Goal: Task Accomplishment & Management: Manage account settings

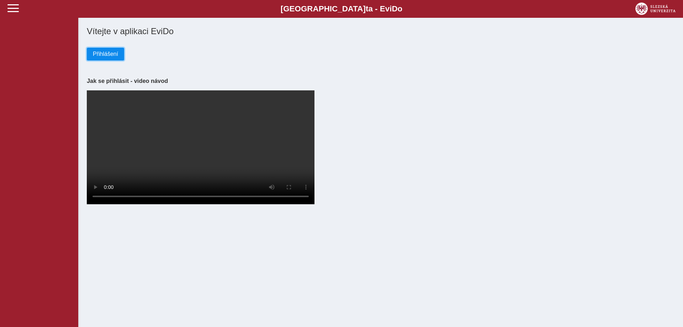
click at [111, 53] on span "Přihlášení" at bounding box center [105, 54] width 25 height 6
click at [94, 53] on span "Přihlášení" at bounding box center [105, 54] width 25 height 6
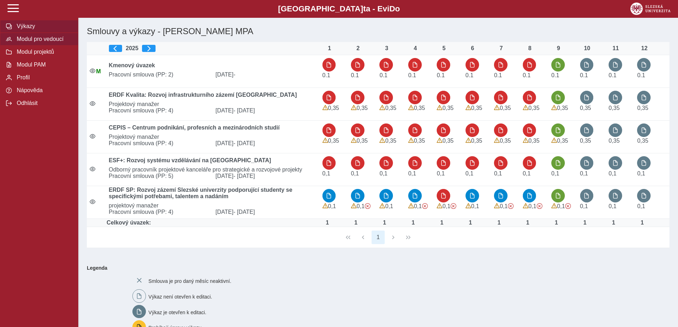
click at [24, 42] on span "Modul pro vedoucí" at bounding box center [44, 39] width 58 height 6
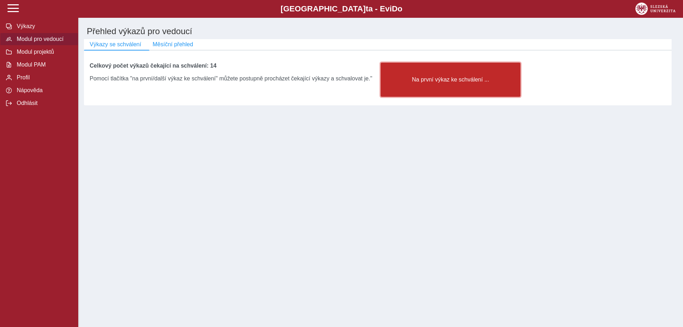
click at [433, 82] on span "Na první výkaz ke schválení ..." at bounding box center [451, 79] width 128 height 6
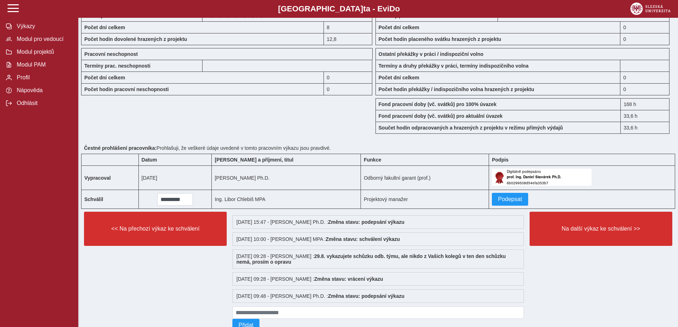
scroll to position [605, 0]
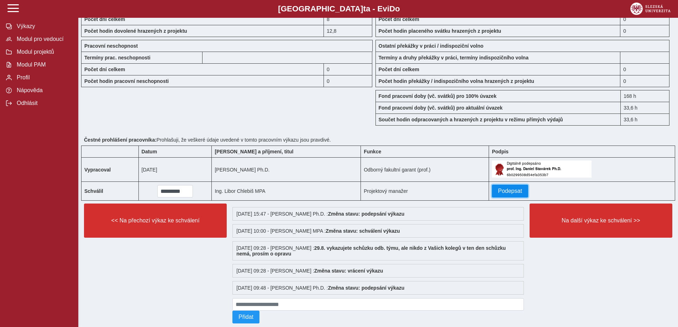
click at [498, 193] on span "Podepsat" at bounding box center [510, 191] width 24 height 6
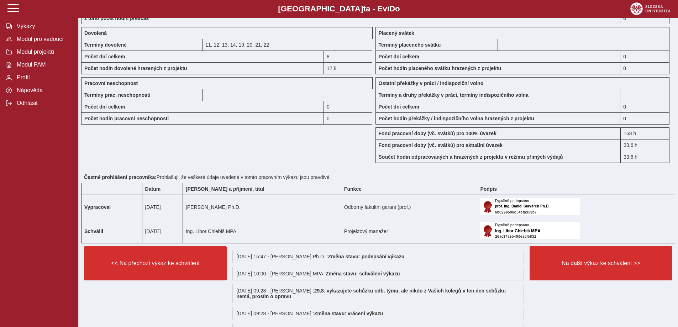
scroll to position [569, 0]
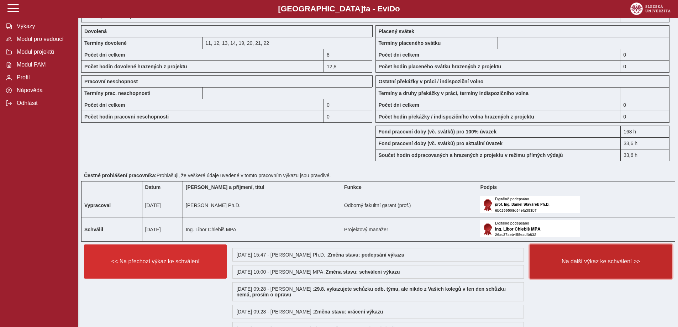
click at [576, 257] on button "Na další výkaz ke schválení >>" at bounding box center [600, 261] width 143 height 34
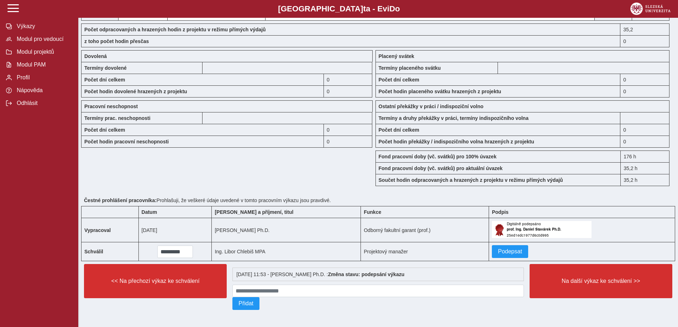
scroll to position [535, 0]
click at [494, 252] on button "Podepsat" at bounding box center [510, 251] width 36 height 13
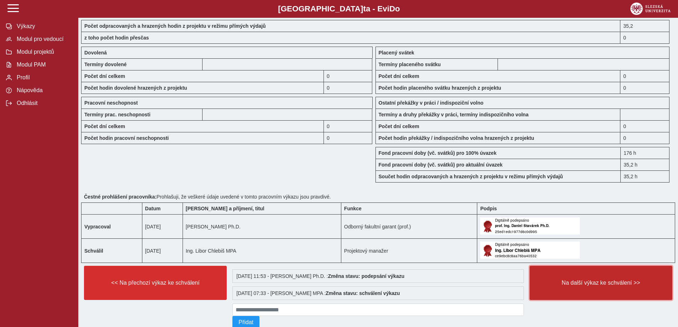
click at [560, 283] on span "Na další výkaz ke schválení >>" at bounding box center [600, 283] width 131 height 6
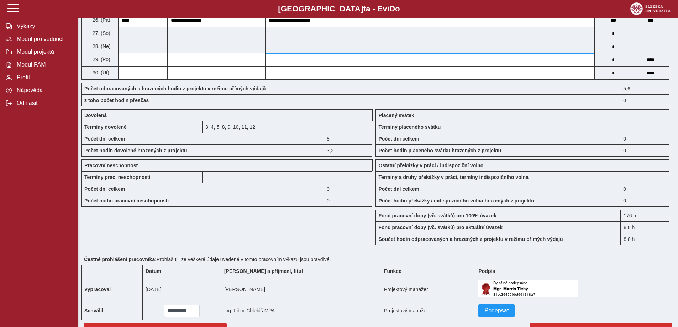
scroll to position [498, 0]
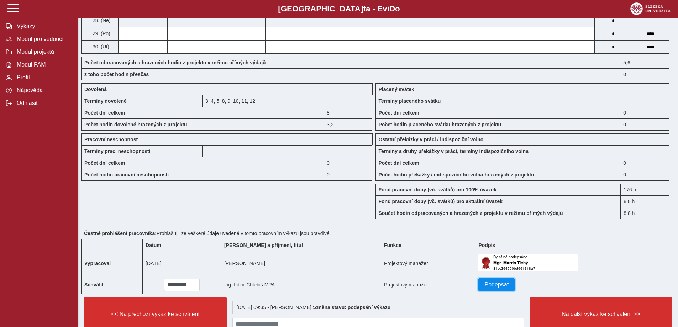
click at [484, 284] on span "Podepsat" at bounding box center [496, 284] width 24 height 6
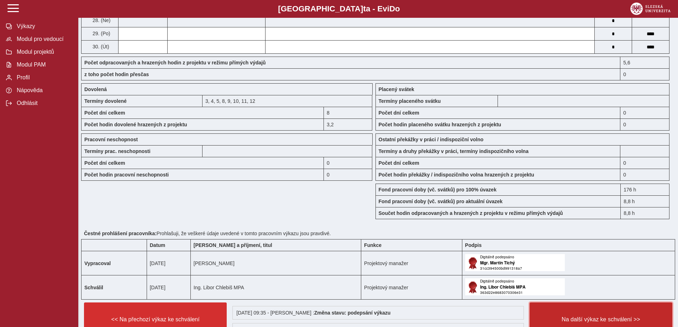
click at [559, 309] on button "Na další výkaz ke schválení >>" at bounding box center [600, 319] width 143 height 34
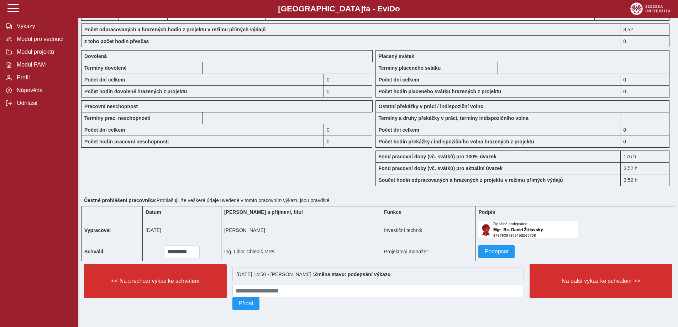
scroll to position [535, 0]
click at [484, 249] on span "Podepsat" at bounding box center [496, 251] width 24 height 6
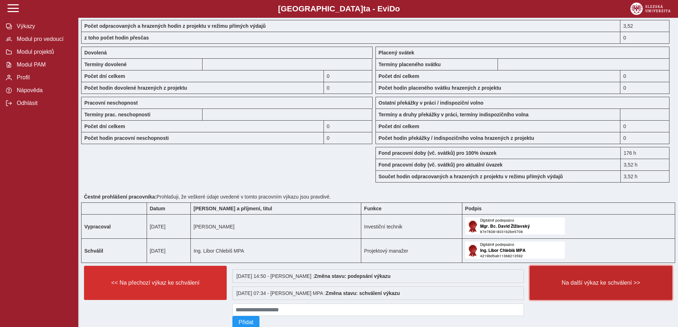
click at [590, 284] on span "Na další výkaz ke schválení >>" at bounding box center [600, 283] width 131 height 6
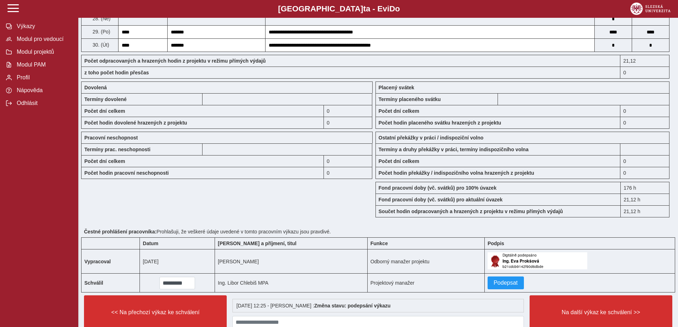
scroll to position [534, 0]
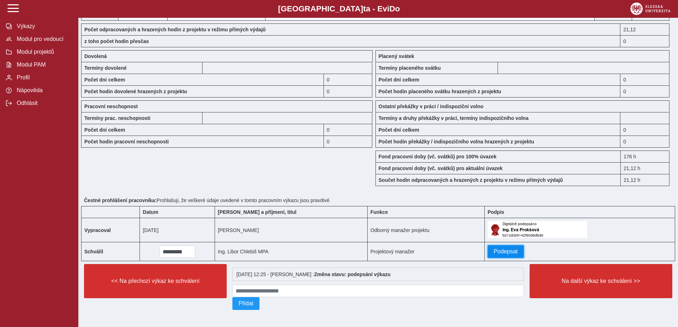
click at [493, 248] on span "Podepsat" at bounding box center [505, 251] width 24 height 6
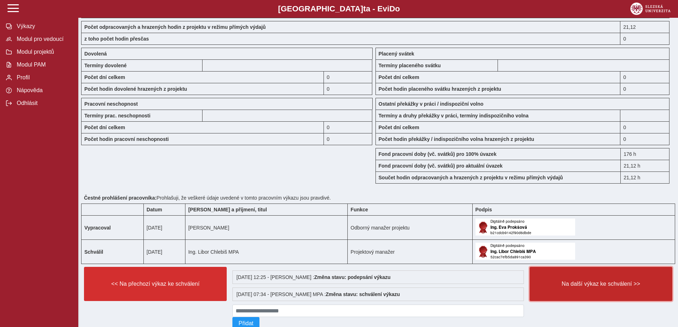
click at [572, 283] on span "Na další výkaz ke schválení >>" at bounding box center [600, 284] width 131 height 6
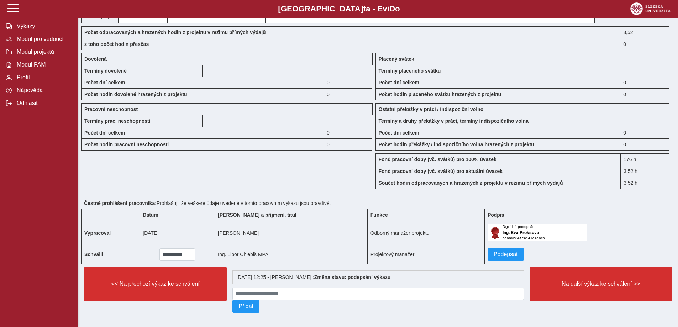
scroll to position [535, 0]
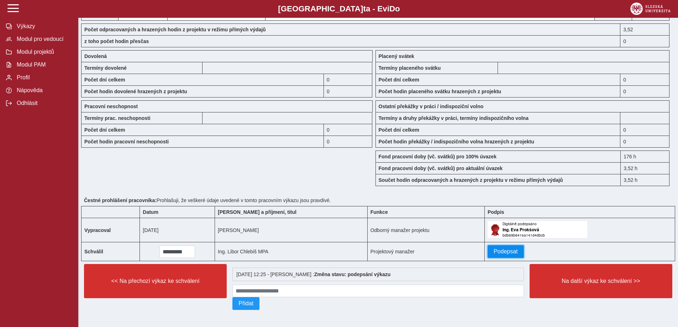
click at [493, 248] on span "Podepsat" at bounding box center [505, 251] width 24 height 6
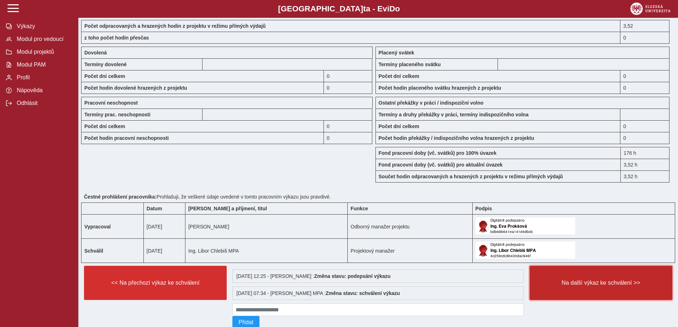
click at [561, 280] on span "Na další výkaz ke schválení >>" at bounding box center [600, 283] width 131 height 6
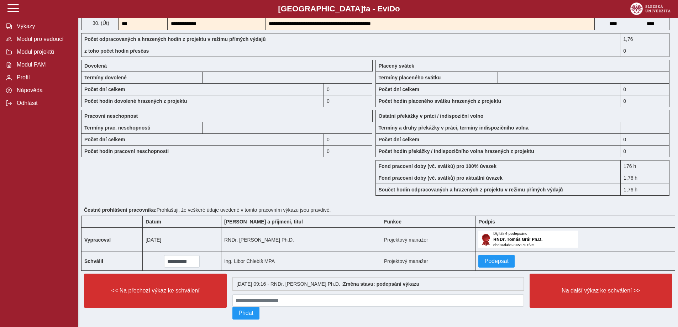
scroll to position [535, 0]
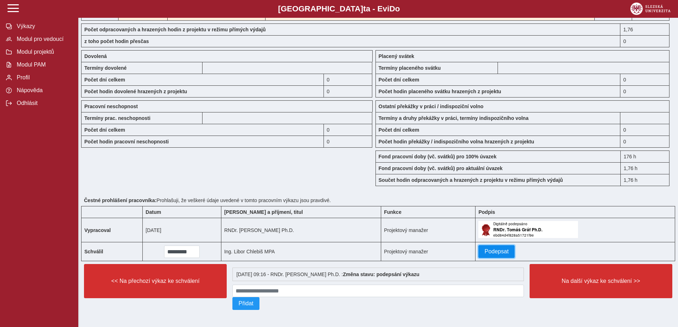
click at [484, 248] on span "Podepsat" at bounding box center [496, 251] width 24 height 6
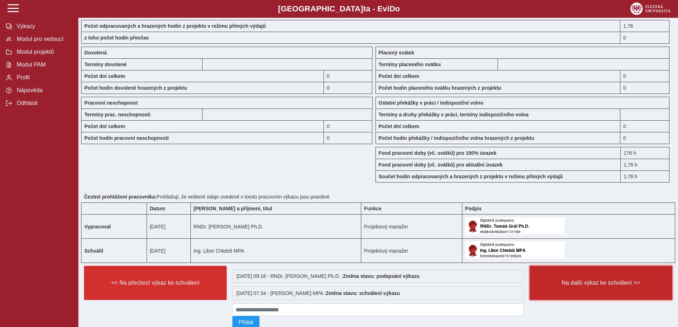
click at [574, 292] on button "Na další výkaz ke schválení >>" at bounding box center [600, 283] width 143 height 34
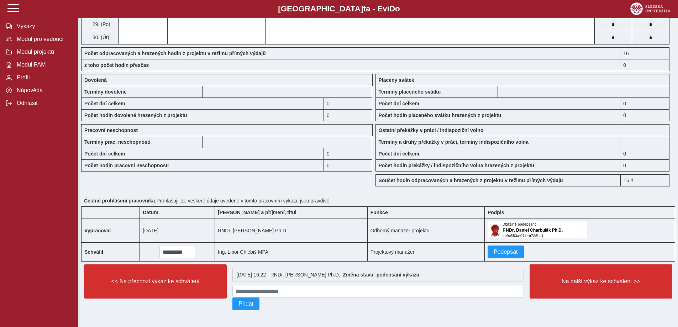
scroll to position [511, 0]
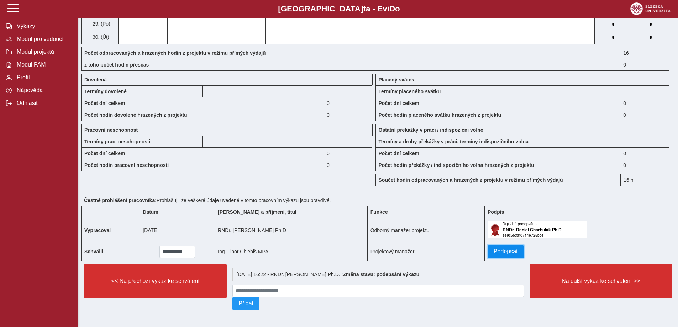
click at [487, 245] on button "Podepsat" at bounding box center [505, 251] width 36 height 13
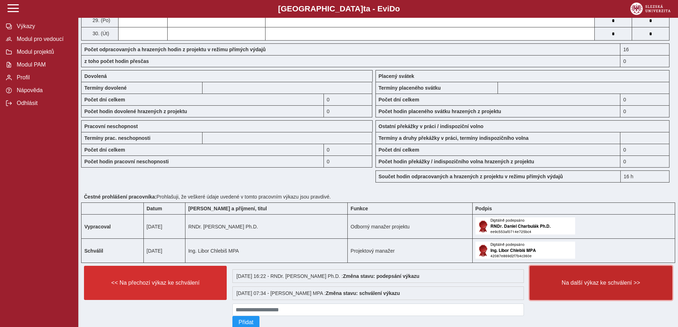
click at [585, 283] on span "Na další výkaz ke schválení >>" at bounding box center [600, 283] width 131 height 6
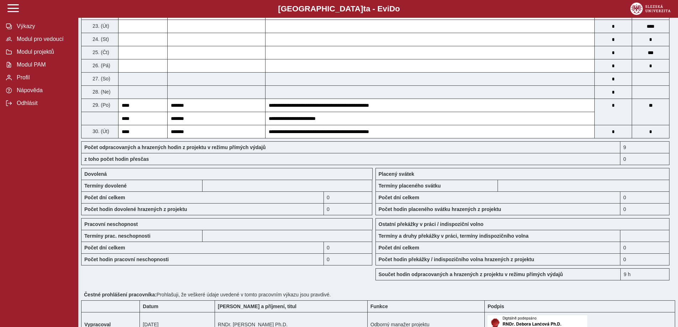
scroll to position [427, 0]
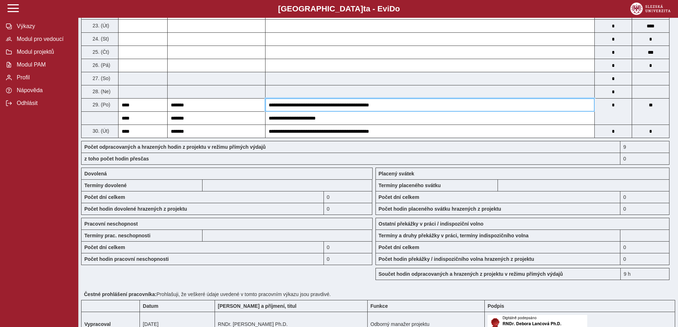
click at [453, 101] on input "**********" at bounding box center [429, 105] width 329 height 13
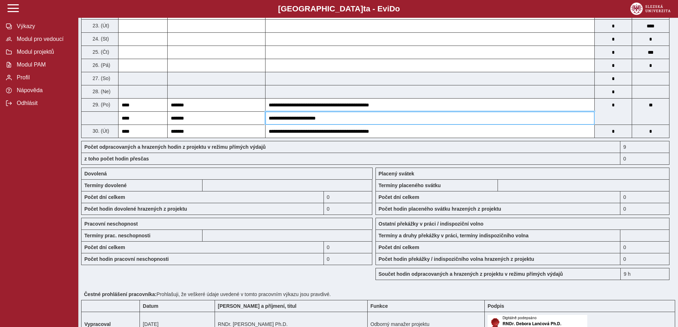
click at [451, 117] on input "**********" at bounding box center [429, 118] width 329 height 13
click at [606, 118] on input at bounding box center [613, 118] width 37 height 13
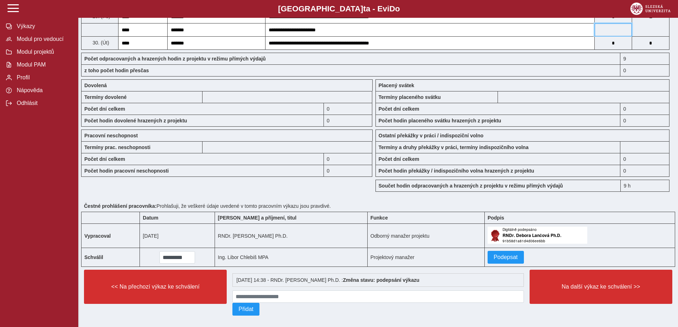
scroll to position [524, 0]
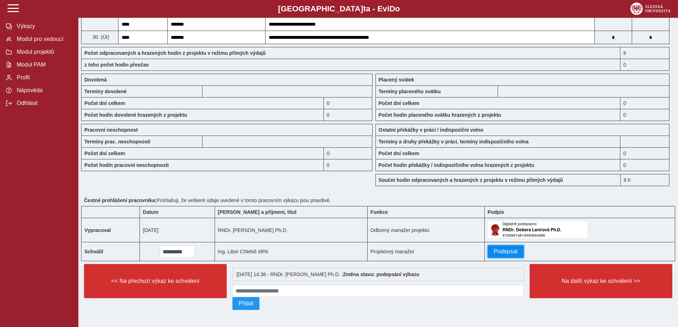
click at [501, 249] on span "Podepsat" at bounding box center [505, 251] width 24 height 6
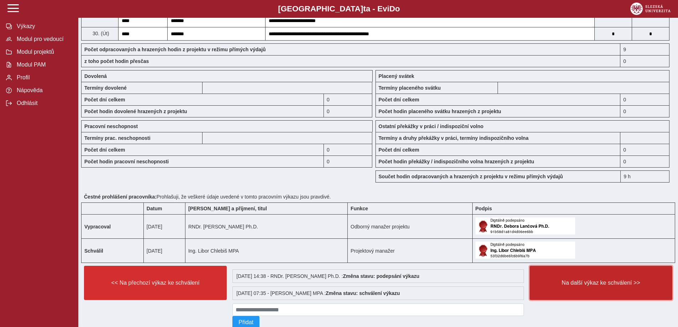
click at [552, 281] on span "Na další výkaz ke schválení >>" at bounding box center [600, 283] width 131 height 6
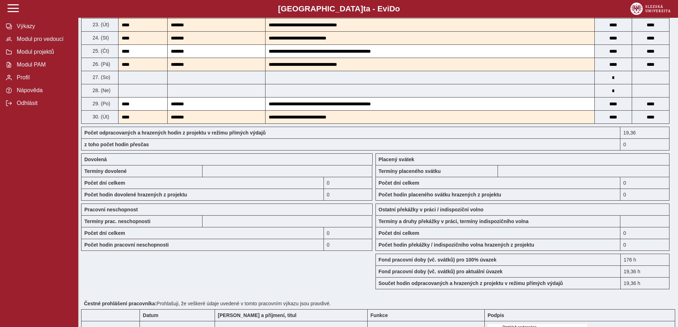
scroll to position [535, 0]
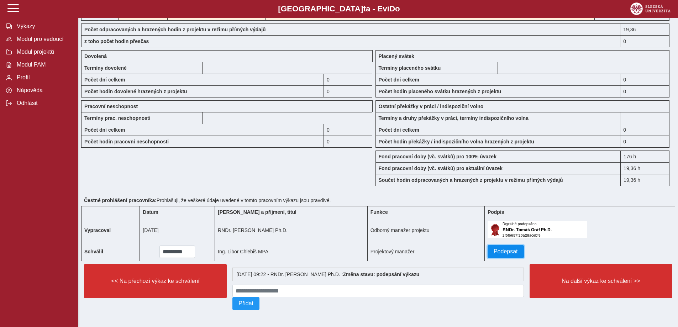
click at [499, 245] on button "Podepsat" at bounding box center [505, 251] width 36 height 13
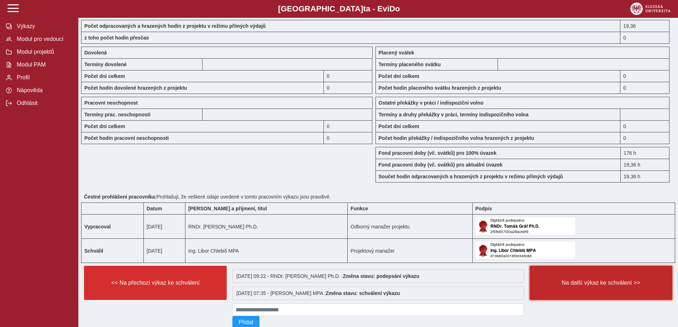
click at [571, 284] on span "Na další výkaz ke schválení >>" at bounding box center [600, 283] width 131 height 6
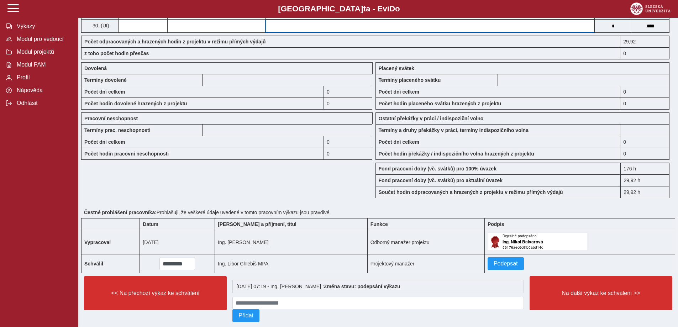
scroll to position [535, 0]
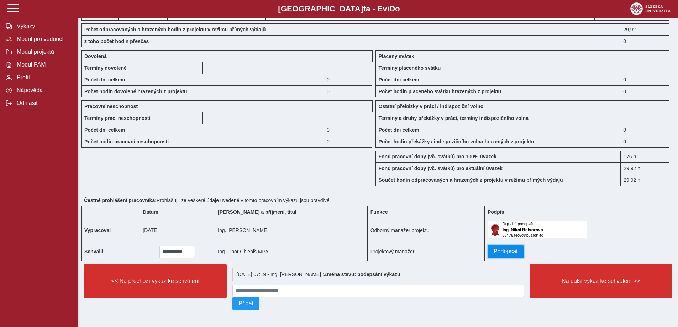
click at [493, 248] on span "Podepsat" at bounding box center [505, 251] width 24 height 6
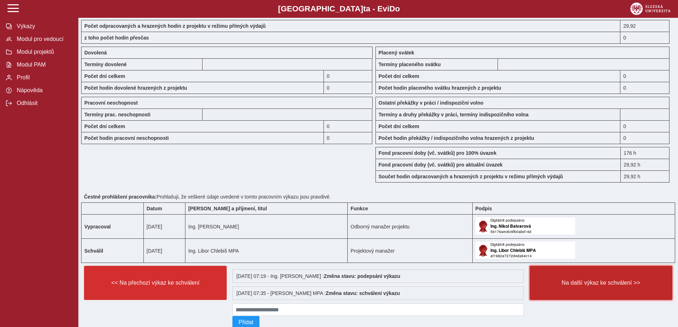
click at [581, 280] on span "Na další výkaz ke schválení >>" at bounding box center [600, 283] width 131 height 6
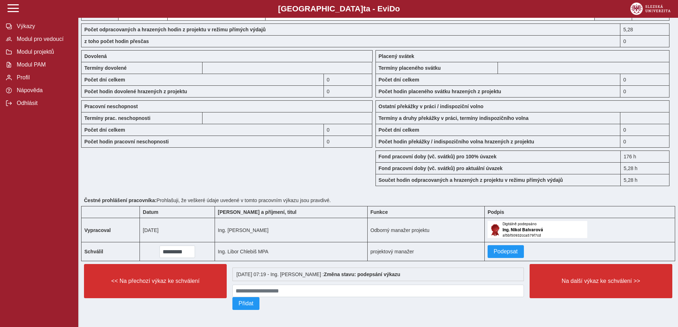
scroll to position [535, 0]
click at [491, 245] on button "Podepsat" at bounding box center [505, 251] width 36 height 13
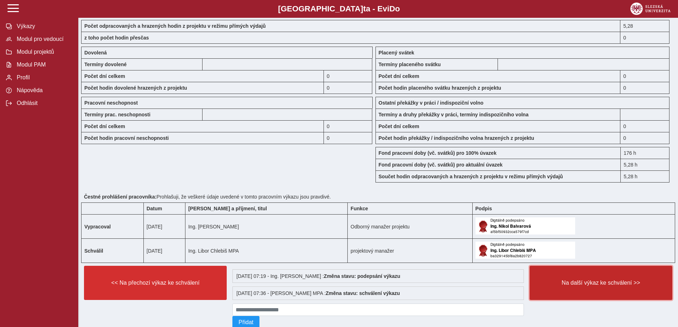
click at [576, 283] on span "Na další výkaz ke schválení >>" at bounding box center [600, 283] width 131 height 6
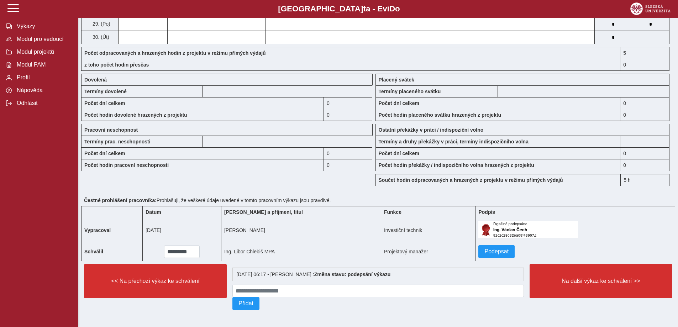
scroll to position [511, 0]
click at [484, 248] on span "Podepsat" at bounding box center [496, 251] width 24 height 6
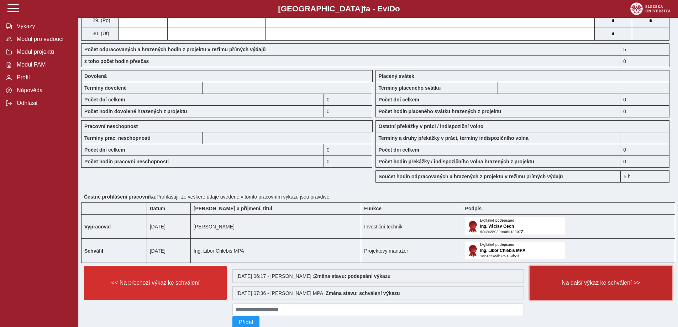
click at [579, 279] on button "Na další výkaz ke schválení >>" at bounding box center [600, 283] width 143 height 34
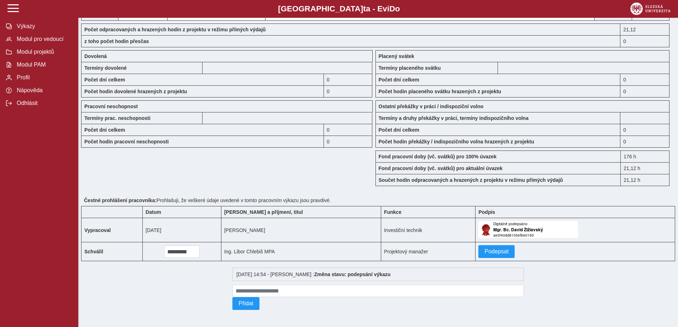
scroll to position [535, 0]
click at [484, 251] on span "Podepsat" at bounding box center [496, 251] width 24 height 6
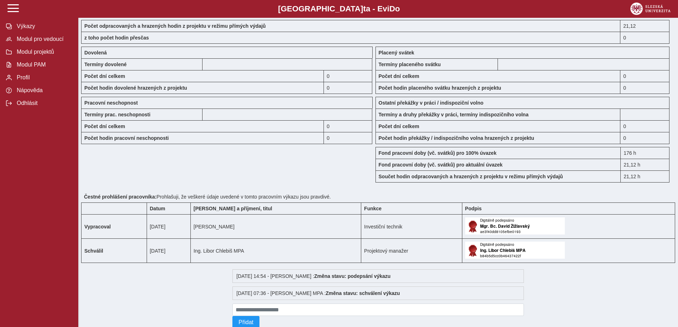
scroll to position [556, 0]
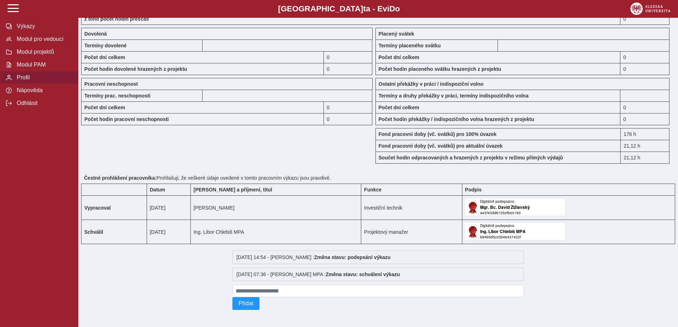
click at [30, 80] on span "Profil" at bounding box center [44, 77] width 58 height 6
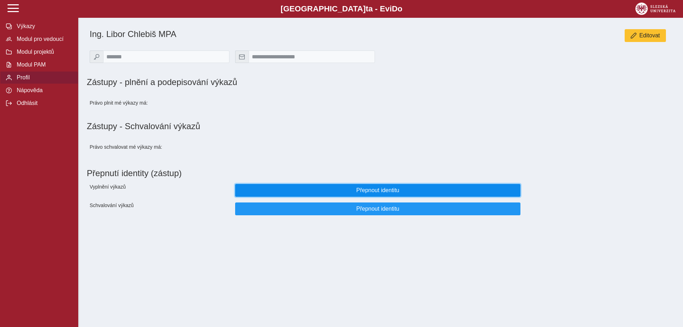
click at [391, 191] on span "Přepnout identitu" at bounding box center [377, 190] width 273 height 6
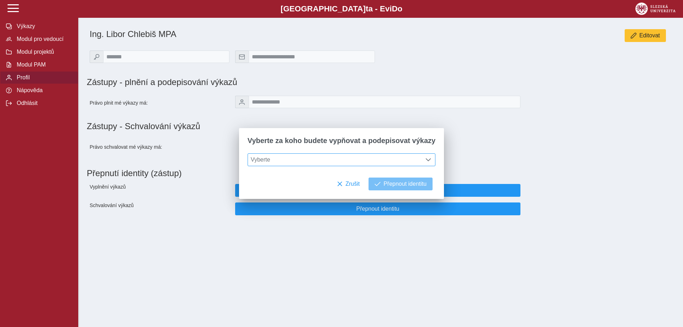
click at [429, 160] on div at bounding box center [429, 160] width 14 height 12
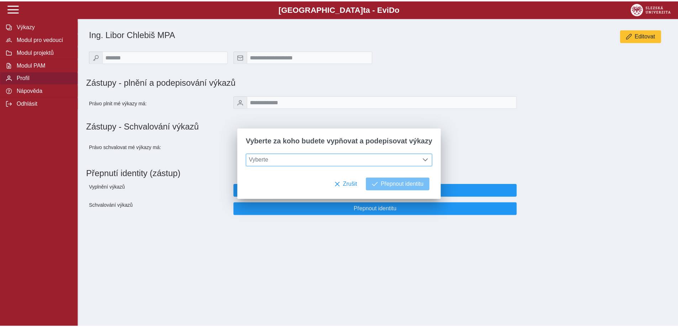
scroll to position [5, 32]
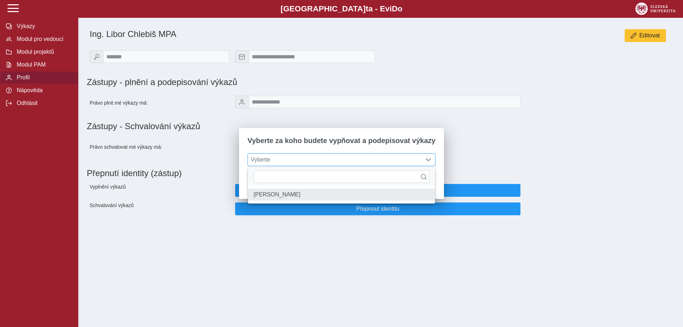
click at [312, 191] on li "Ing. Václav Čech" at bounding box center [341, 195] width 187 height 12
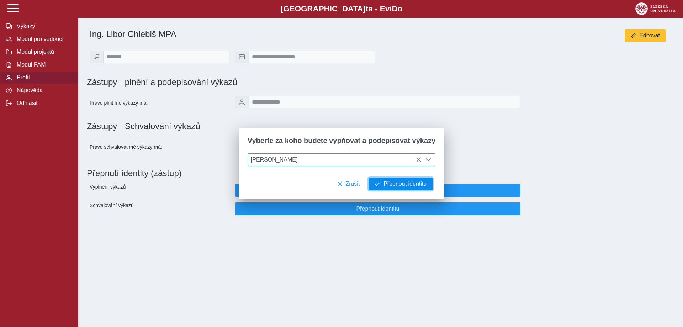
click at [376, 184] on button "Přepnout identitu" at bounding box center [401, 184] width 64 height 13
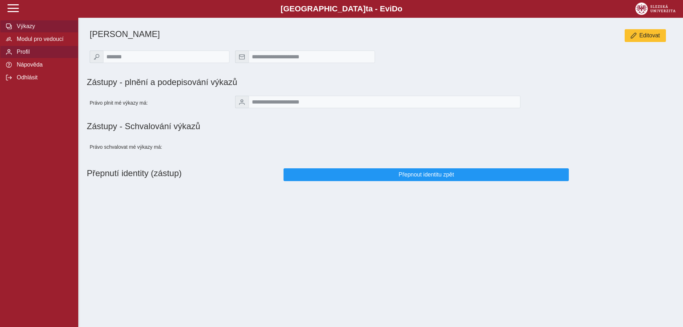
click at [23, 28] on span "Výkazy" at bounding box center [44, 26] width 58 height 6
